Goal: Check status

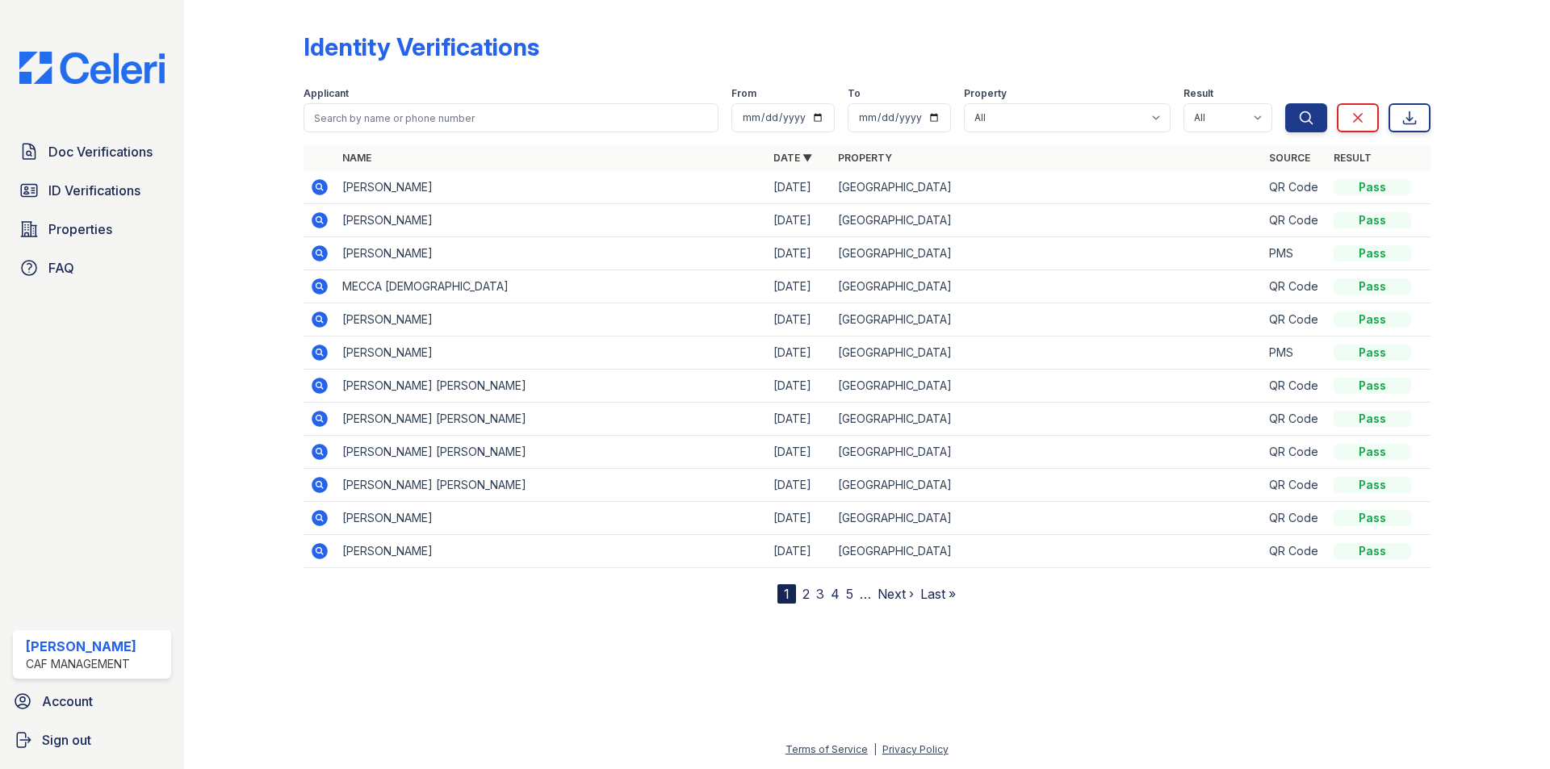
click at [227, 228] on div at bounding box center [257, 304] width 94 height 597
click at [122, 191] on span "ID Verifications" at bounding box center [94, 190] width 92 height 19
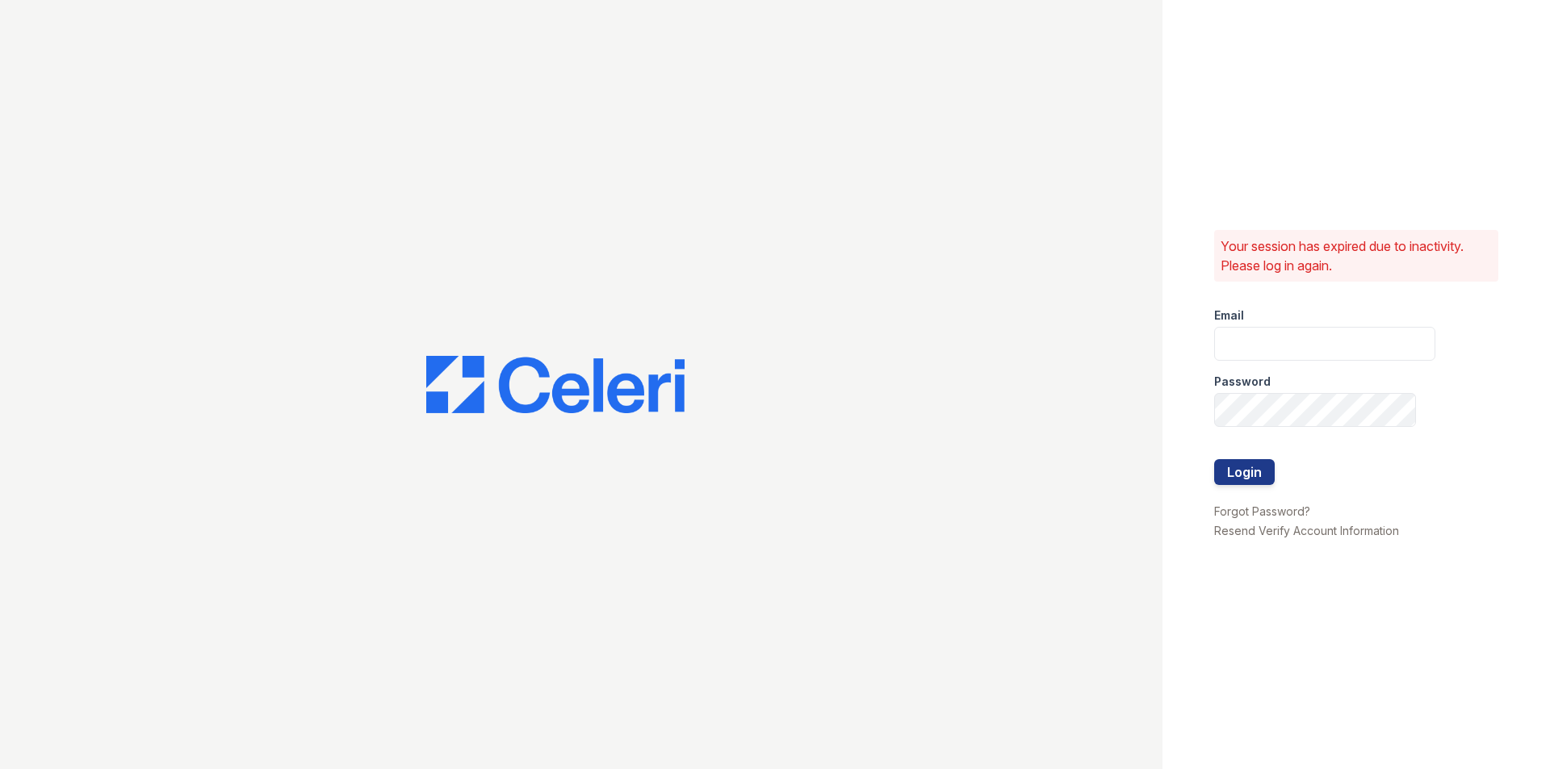
type input "[DOMAIN_NAME][EMAIL_ADDRESS][DOMAIN_NAME]"
click at [1251, 462] on button "Login" at bounding box center [1244, 472] width 61 height 26
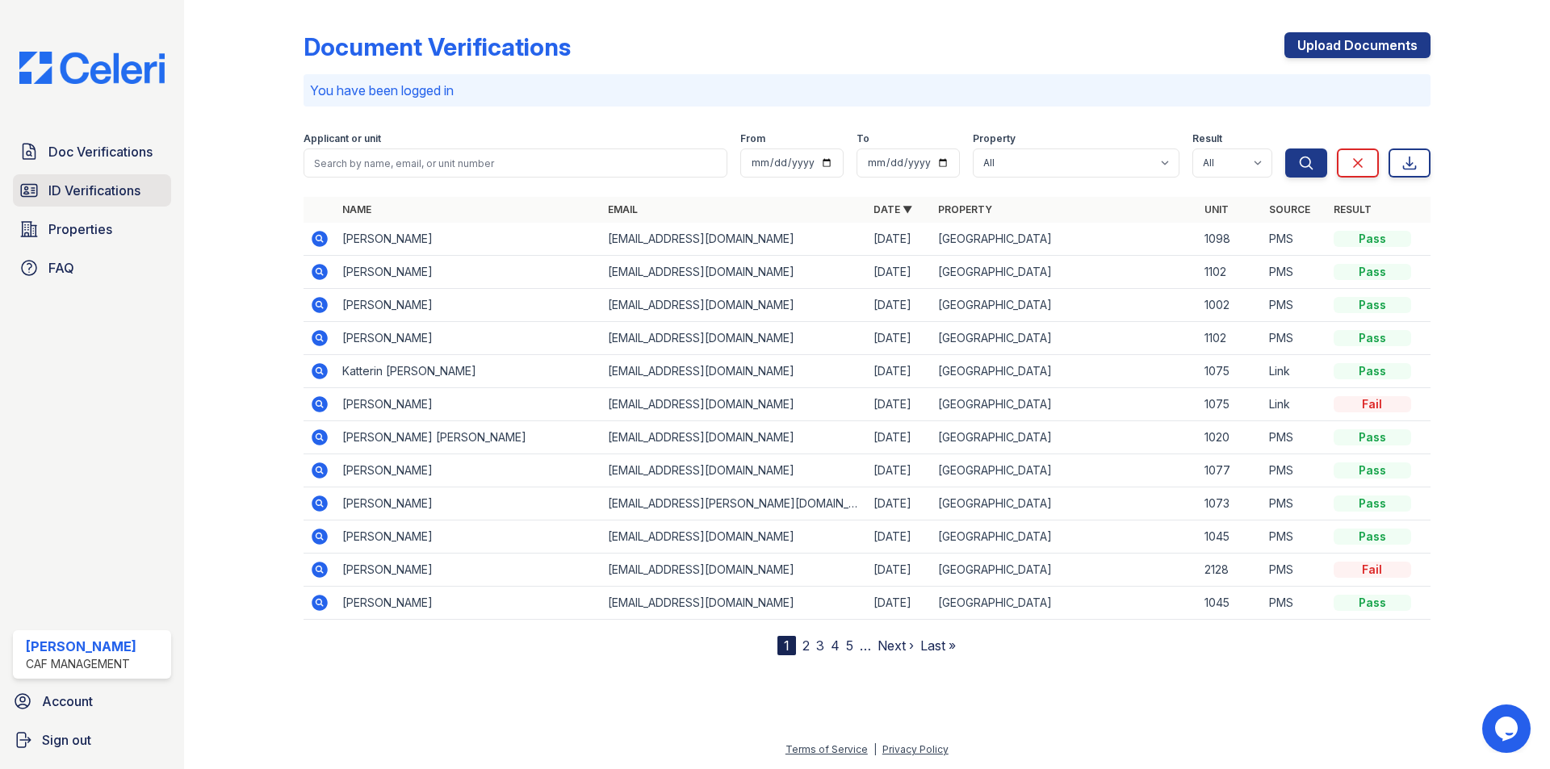
click at [59, 189] on span "ID Verifications" at bounding box center [94, 190] width 92 height 19
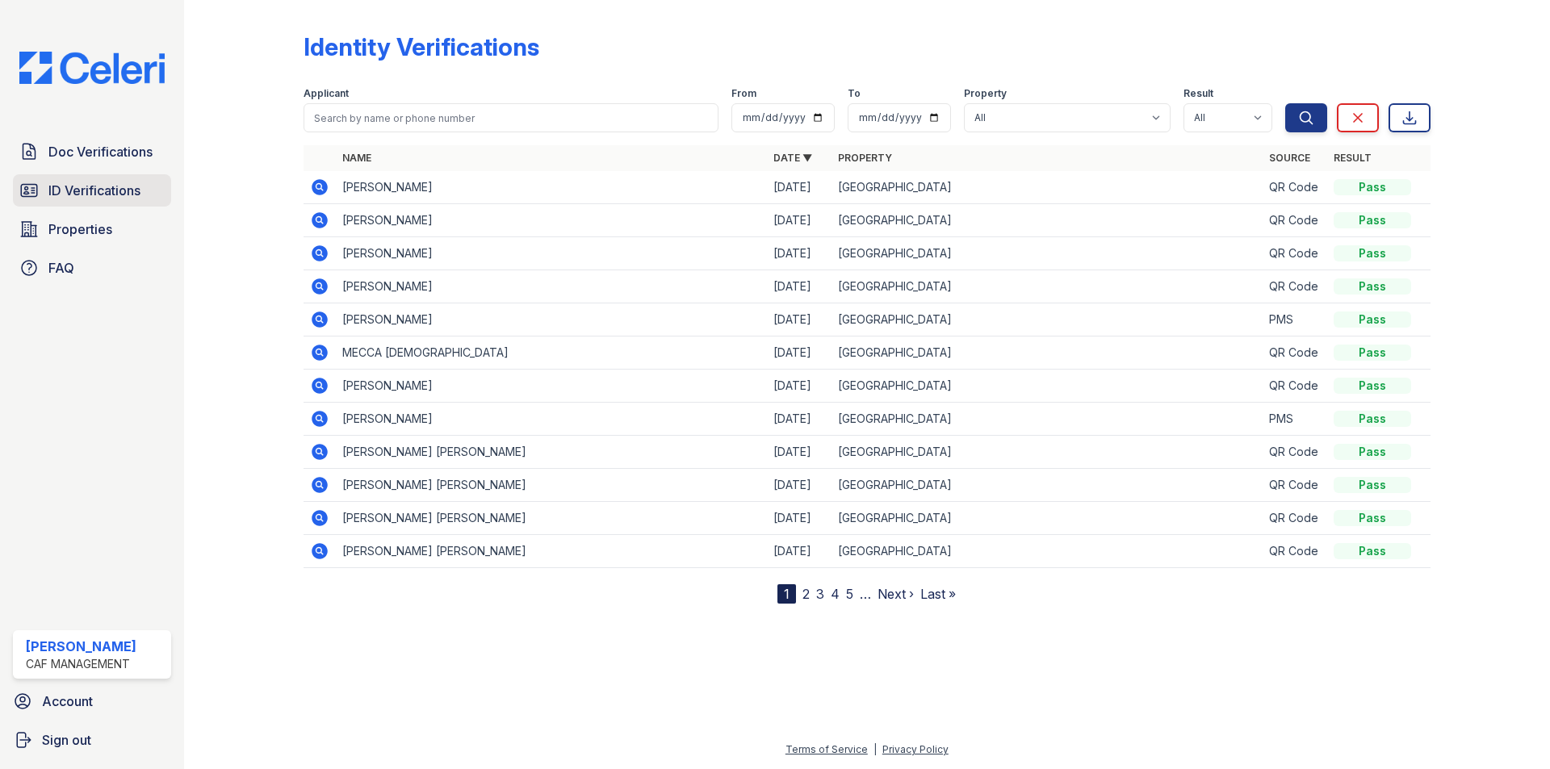
click at [79, 197] on span "ID Verifications" at bounding box center [94, 190] width 92 height 19
click at [90, 201] on link "ID Verifications" at bounding box center [92, 190] width 158 height 32
click at [270, 90] on div at bounding box center [257, 304] width 94 height 597
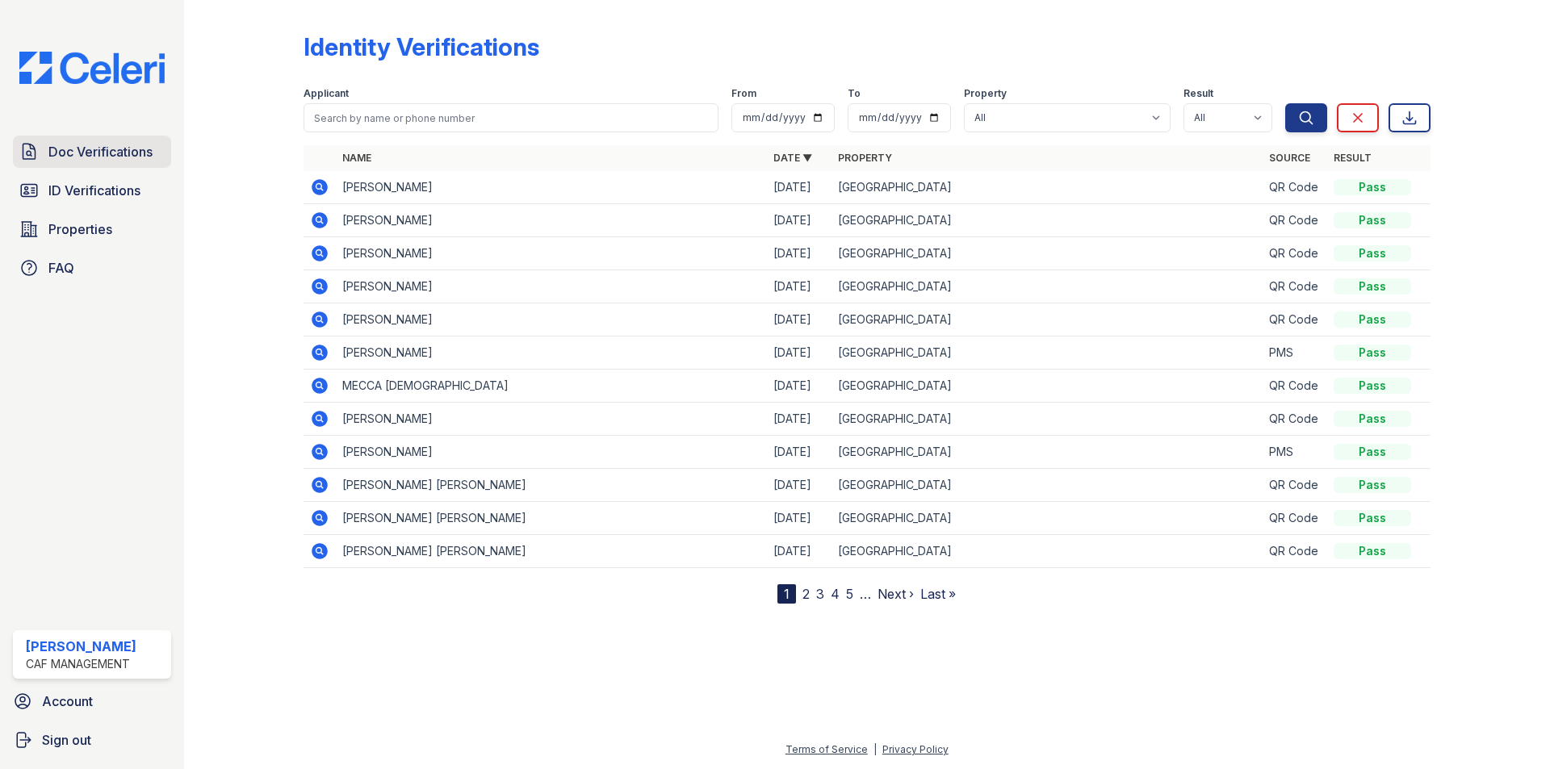
click at [120, 153] on span "Doc Verifications" at bounding box center [100, 151] width 104 height 19
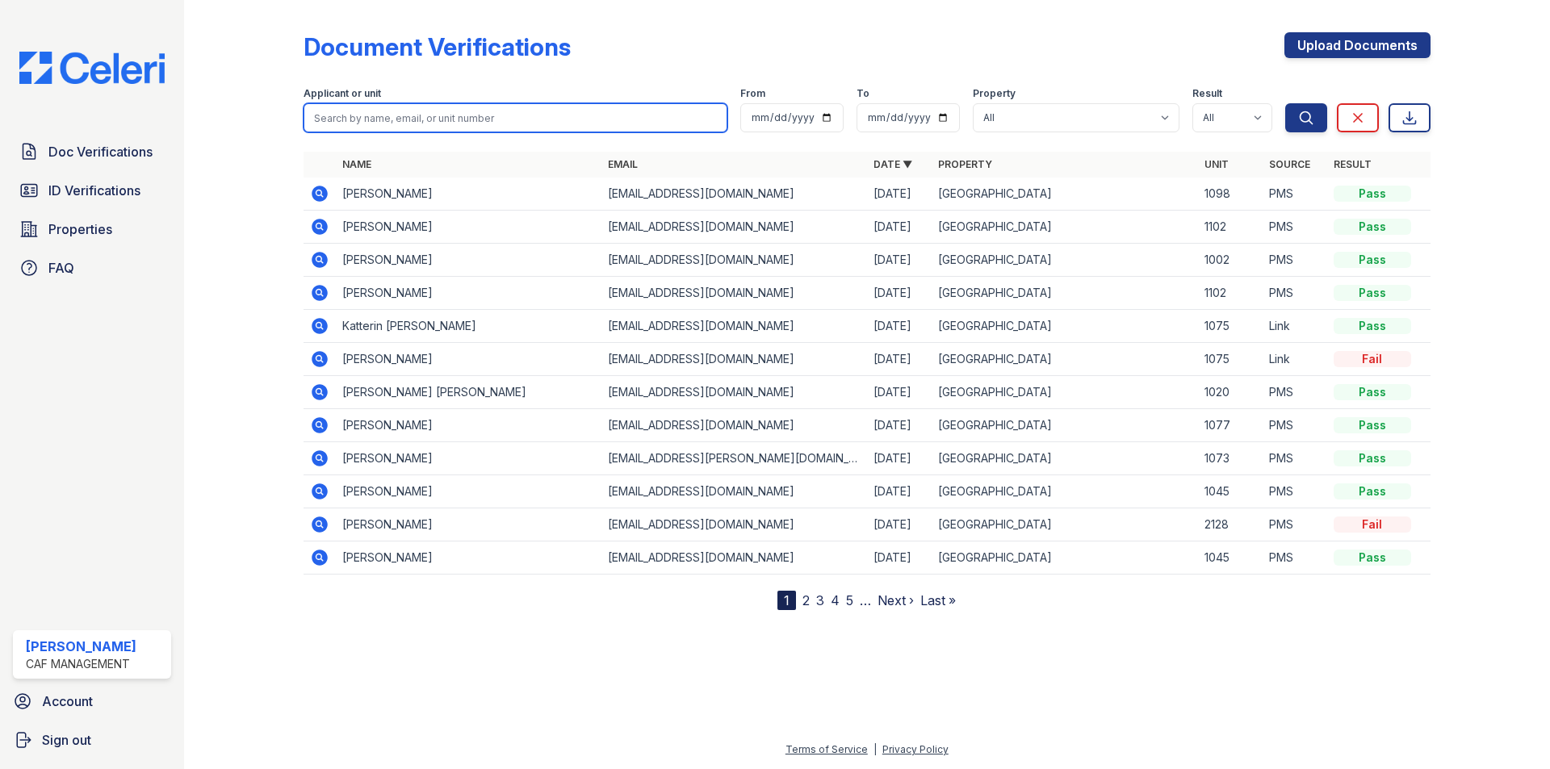
click at [396, 119] on input "search" at bounding box center [516, 117] width 424 height 29
click at [381, 114] on input "Jocelyn" at bounding box center [516, 117] width 424 height 29
type input "Jocelyn"
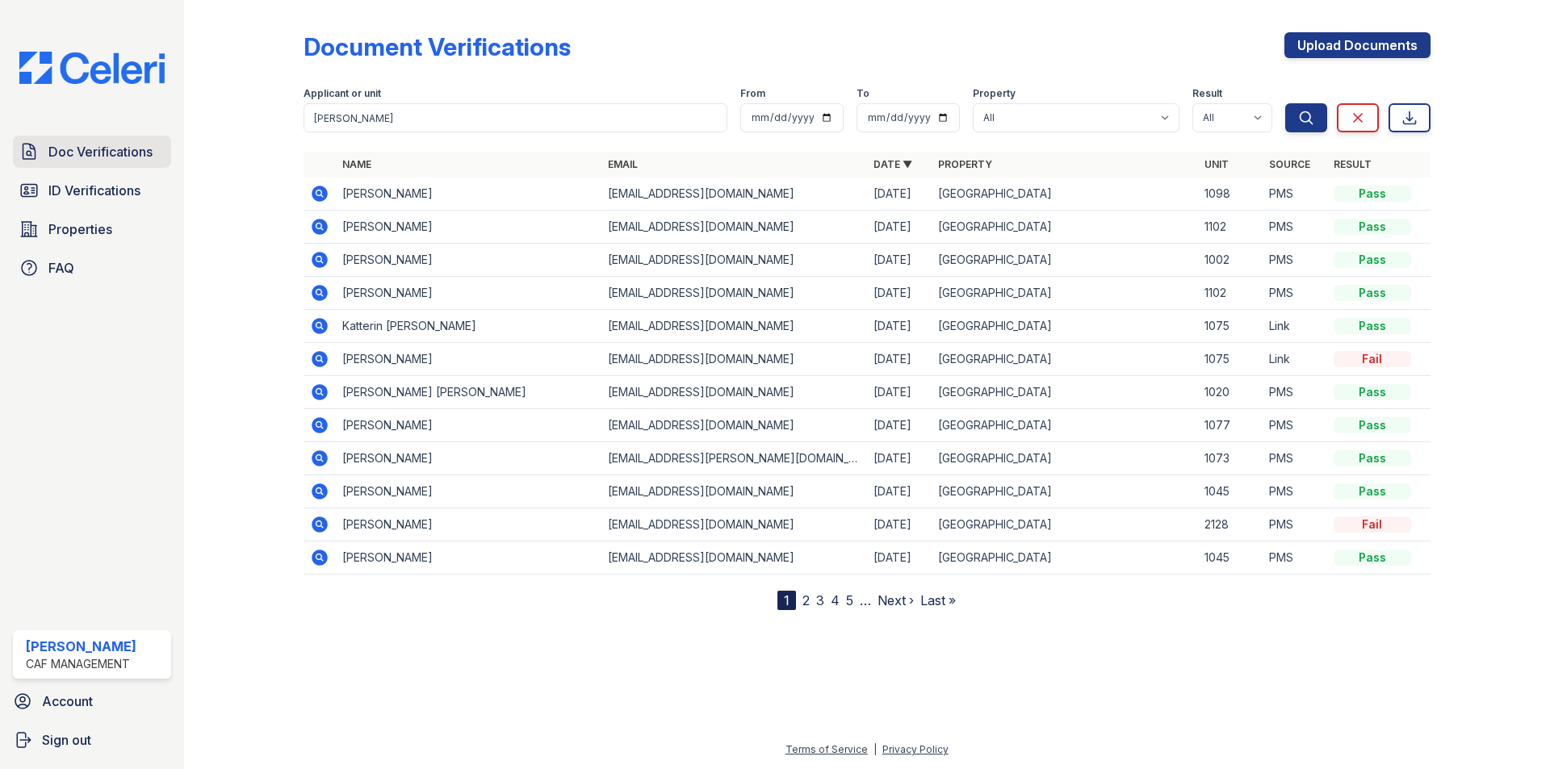
click at [111, 147] on span "Doc Verifications" at bounding box center [100, 151] width 104 height 19
click at [318, 293] on icon at bounding box center [319, 292] width 4 height 4
